Goal: Task Accomplishment & Management: Manage account settings

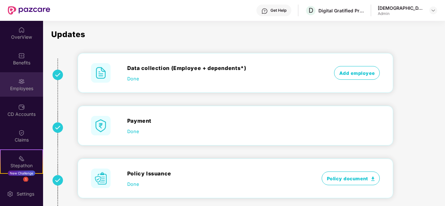
click at [15, 83] on div "Employees" at bounding box center [21, 84] width 43 height 24
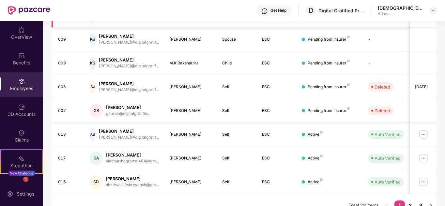
scroll to position [194, 0]
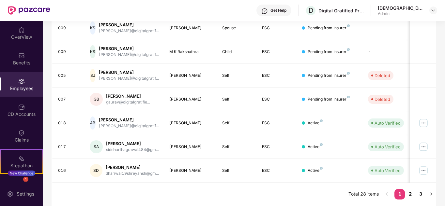
click at [412, 192] on link "2" at bounding box center [409, 194] width 10 height 10
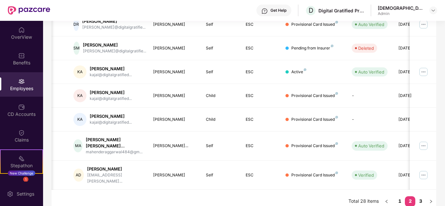
scroll to position [200, 0]
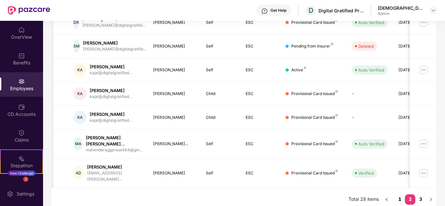
click at [398, 195] on link "1" at bounding box center [399, 200] width 10 height 10
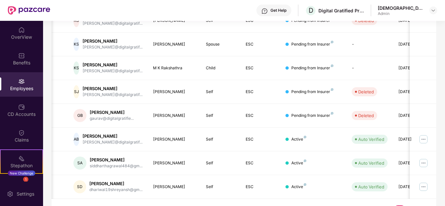
scroll to position [194, 0]
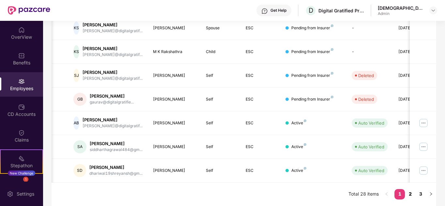
click at [410, 193] on link "2" at bounding box center [409, 194] width 10 height 10
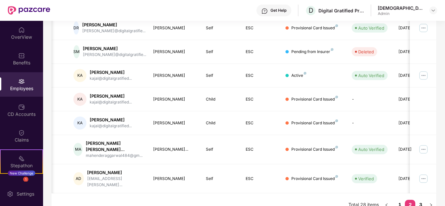
scroll to position [200, 0]
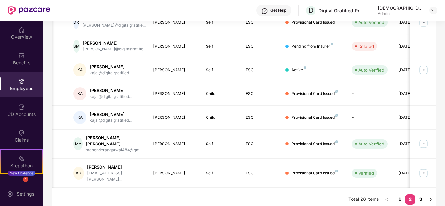
click at [423, 195] on link "3" at bounding box center [420, 200] width 10 height 10
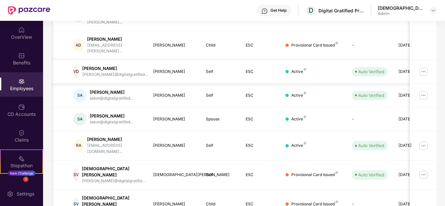
scroll to position [147, 0]
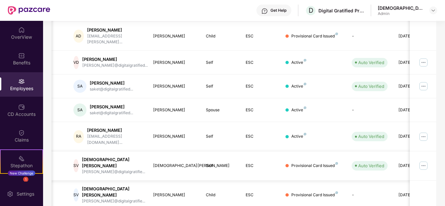
click at [423, 161] on img at bounding box center [423, 166] width 10 height 10
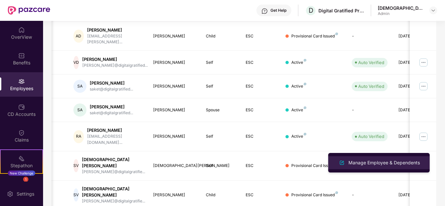
click at [376, 162] on div "Manage Employee & Dependents" at bounding box center [384, 162] width 74 height 7
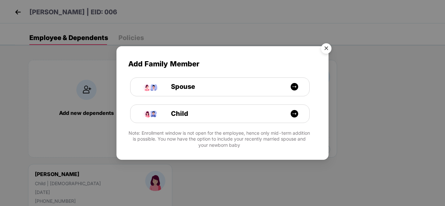
click at [326, 48] on img "Close" at bounding box center [326, 49] width 18 height 18
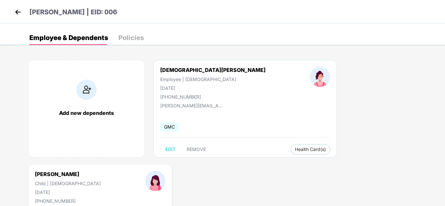
click at [19, 10] on img at bounding box center [18, 12] width 10 height 10
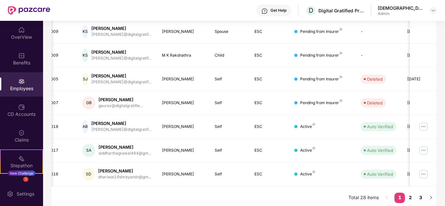
scroll to position [194, 0]
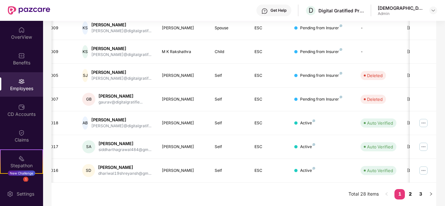
click at [408, 192] on link "2" at bounding box center [409, 194] width 10 height 10
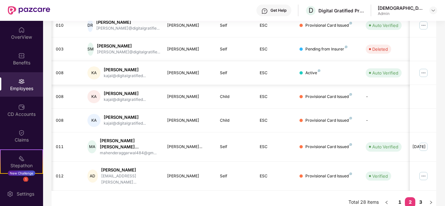
scroll to position [200, 0]
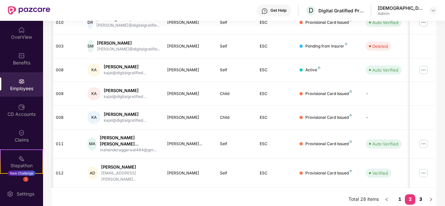
click at [420, 195] on link "3" at bounding box center [420, 200] width 10 height 10
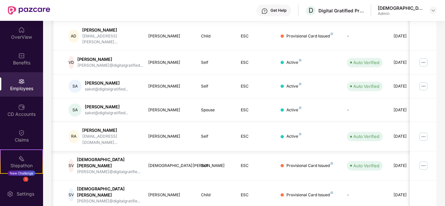
scroll to position [0, 0]
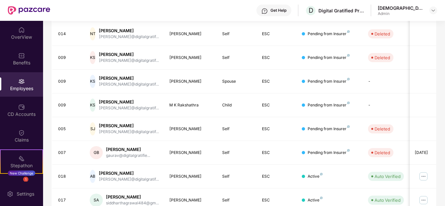
scroll to position [194, 0]
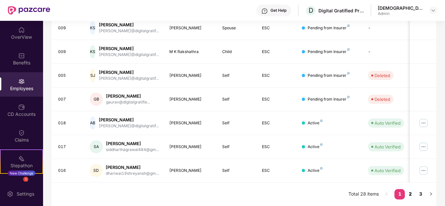
click at [412, 193] on link "2" at bounding box center [409, 194] width 10 height 10
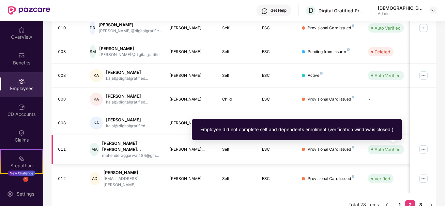
scroll to position [200, 0]
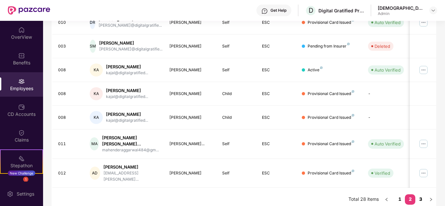
click at [422, 195] on link "3" at bounding box center [420, 200] width 10 height 10
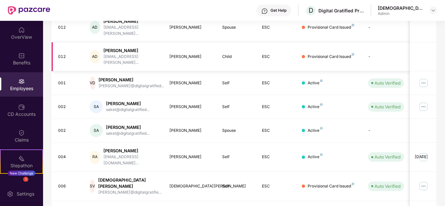
scroll to position [147, 0]
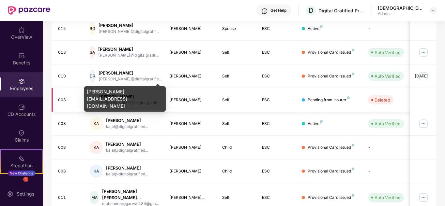
scroll to position [146, 0]
